Goal: Task Accomplishment & Management: Manage account settings

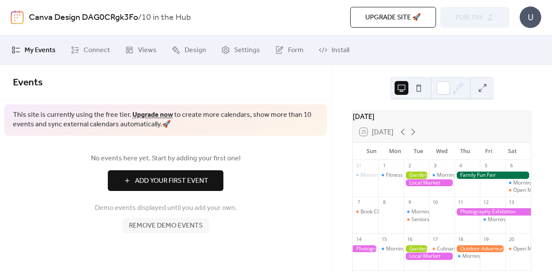
click at [22, 21] on img at bounding box center [17, 17] width 13 height 14
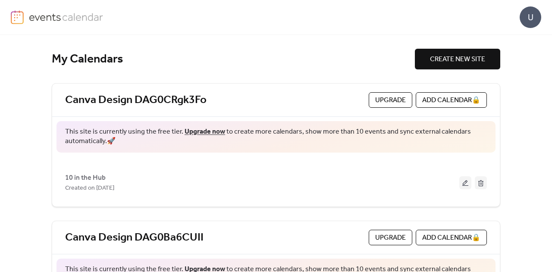
click at [65, 24] on link at bounding box center [57, 17] width 93 height 14
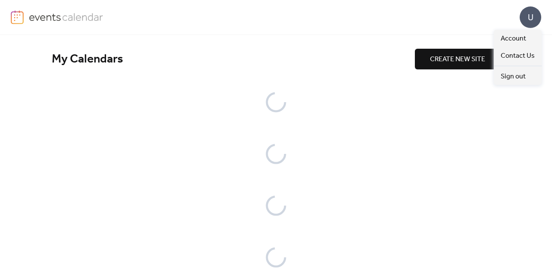
click at [530, 22] on div "U" at bounding box center [531, 17] width 22 height 22
click at [517, 72] on span "Sign out" at bounding box center [513, 77] width 25 height 10
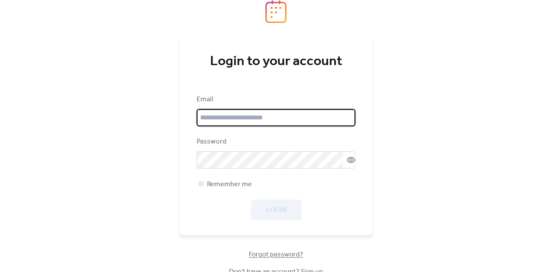
click at [302, 124] on input "email" at bounding box center [276, 117] width 159 height 17
type input "**********"
